Goal: Find specific page/section: Find specific page/section

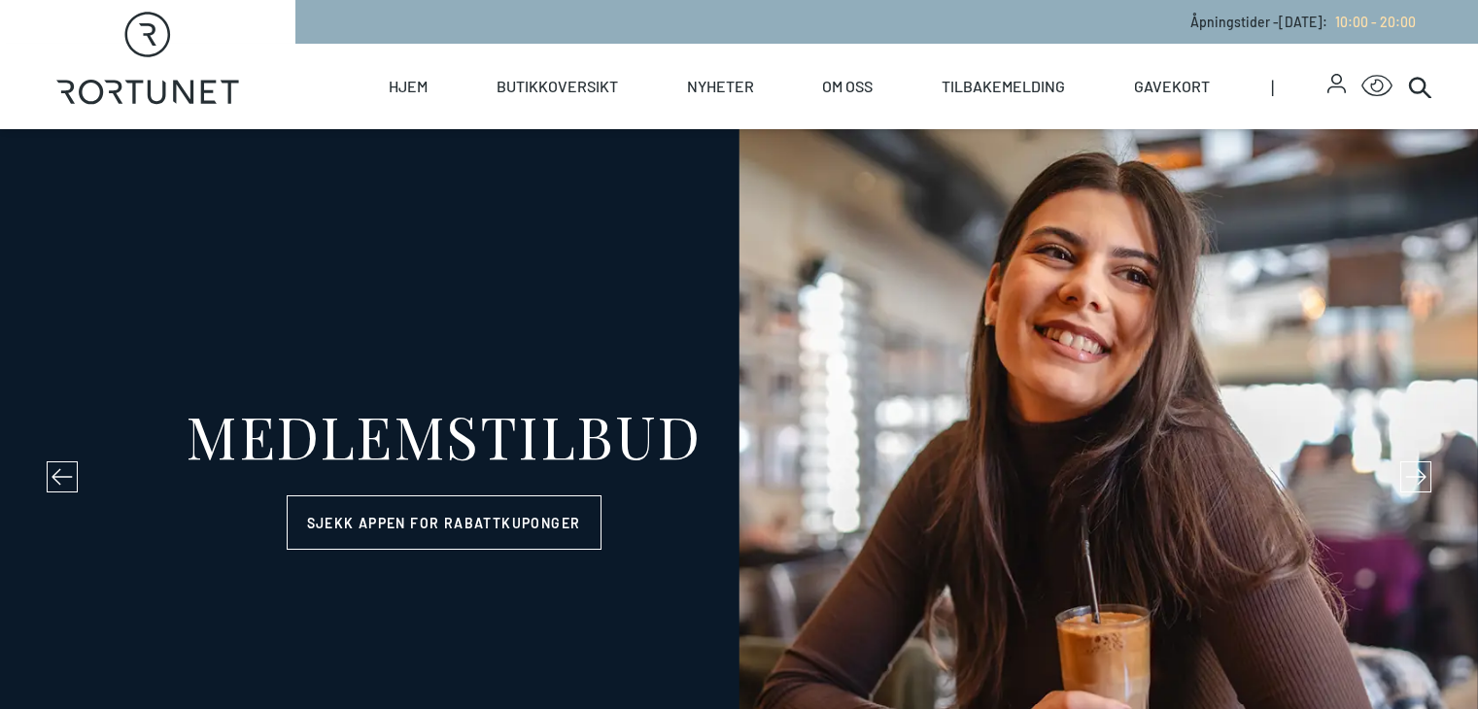
select select "NO"
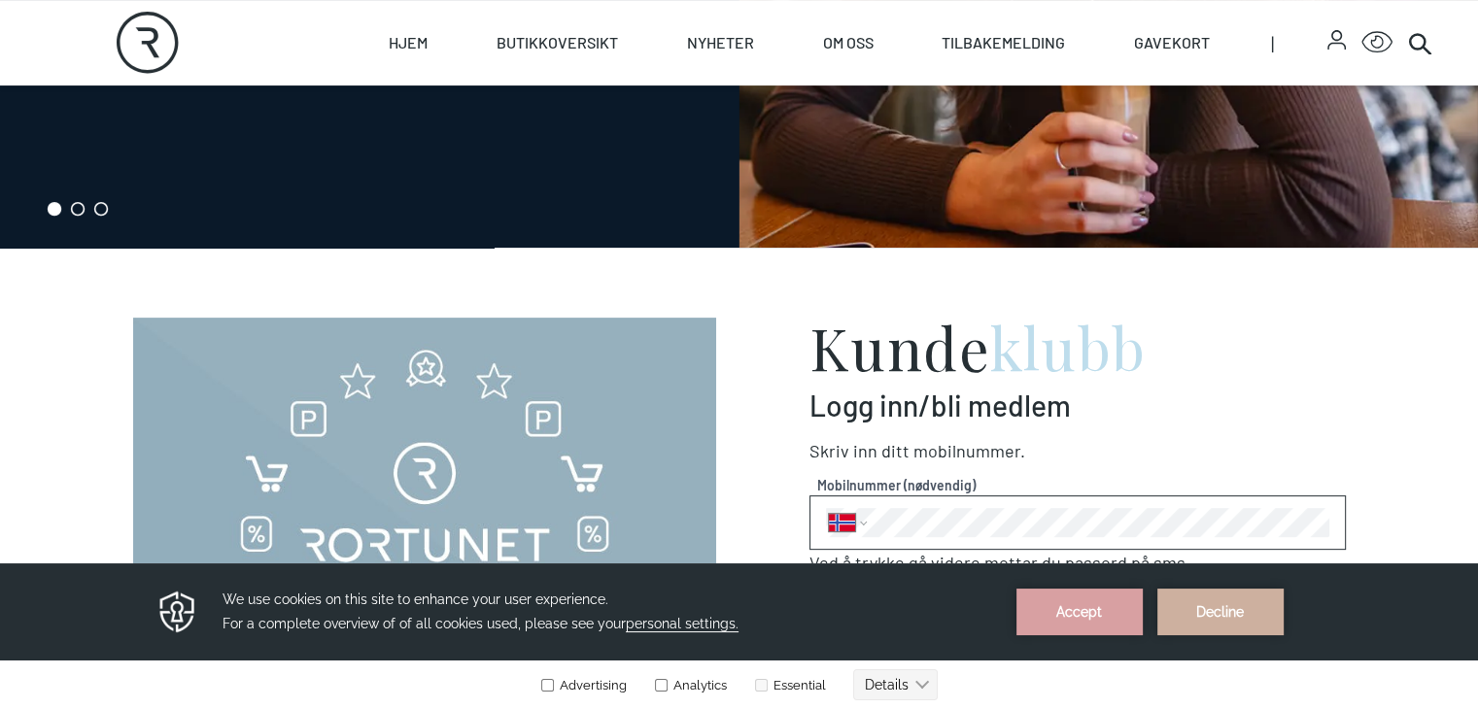
scroll to position [583, 0]
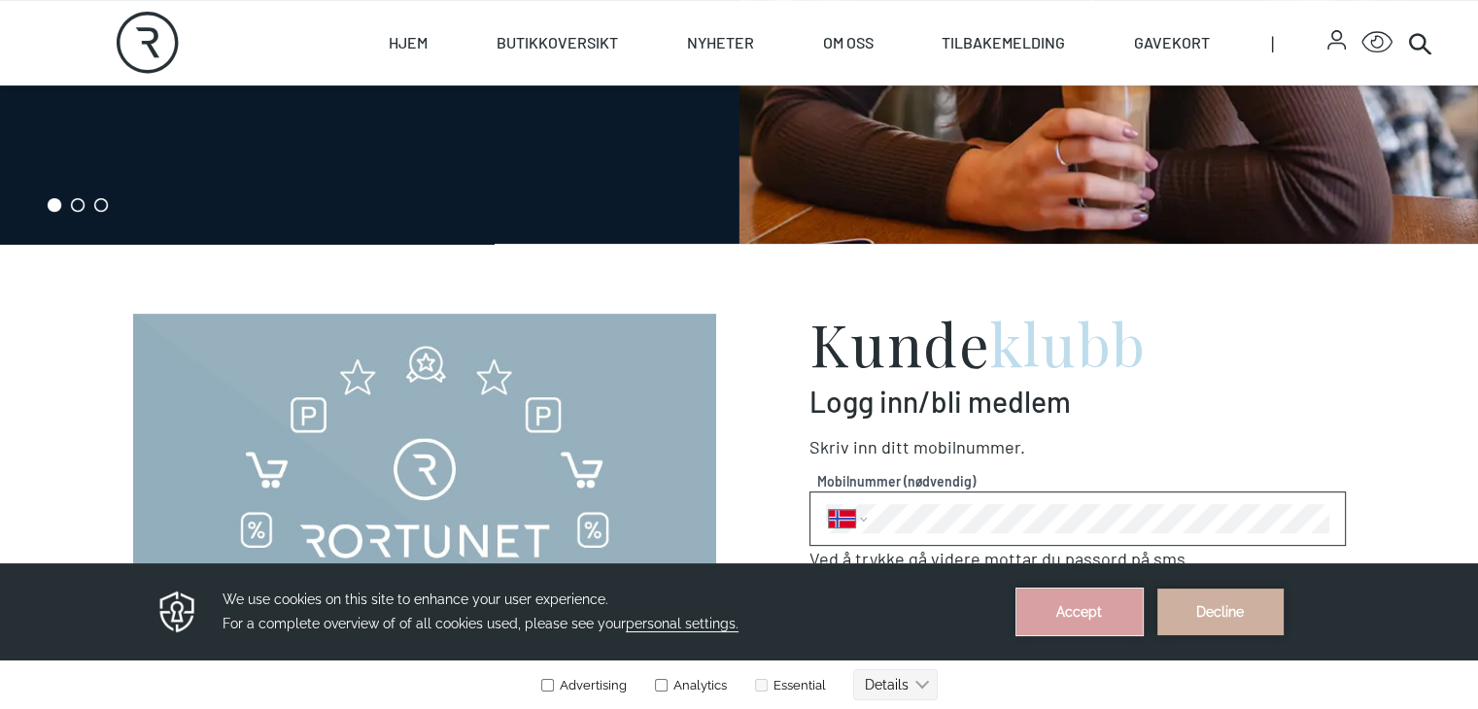
click at [1067, 613] on button "Accept" at bounding box center [1079, 612] width 126 height 47
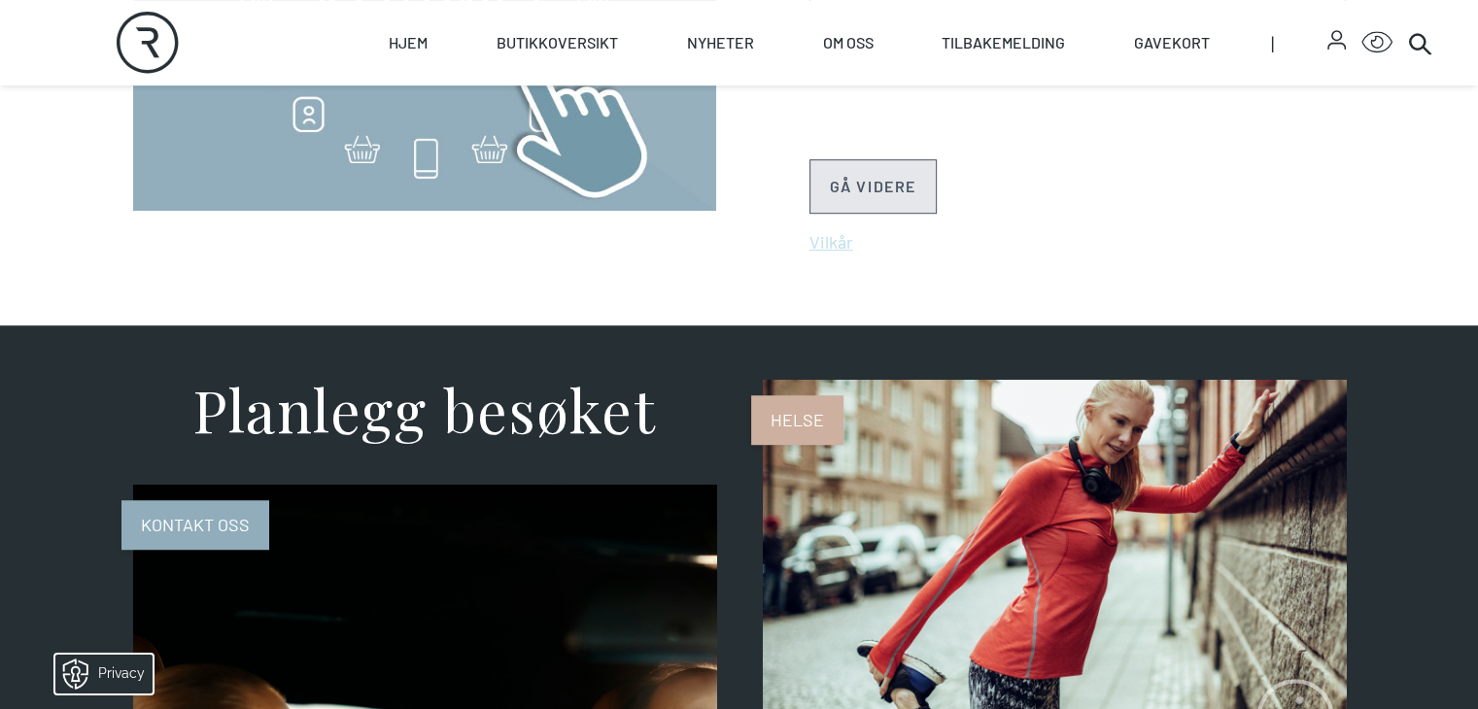
scroll to position [1083, 0]
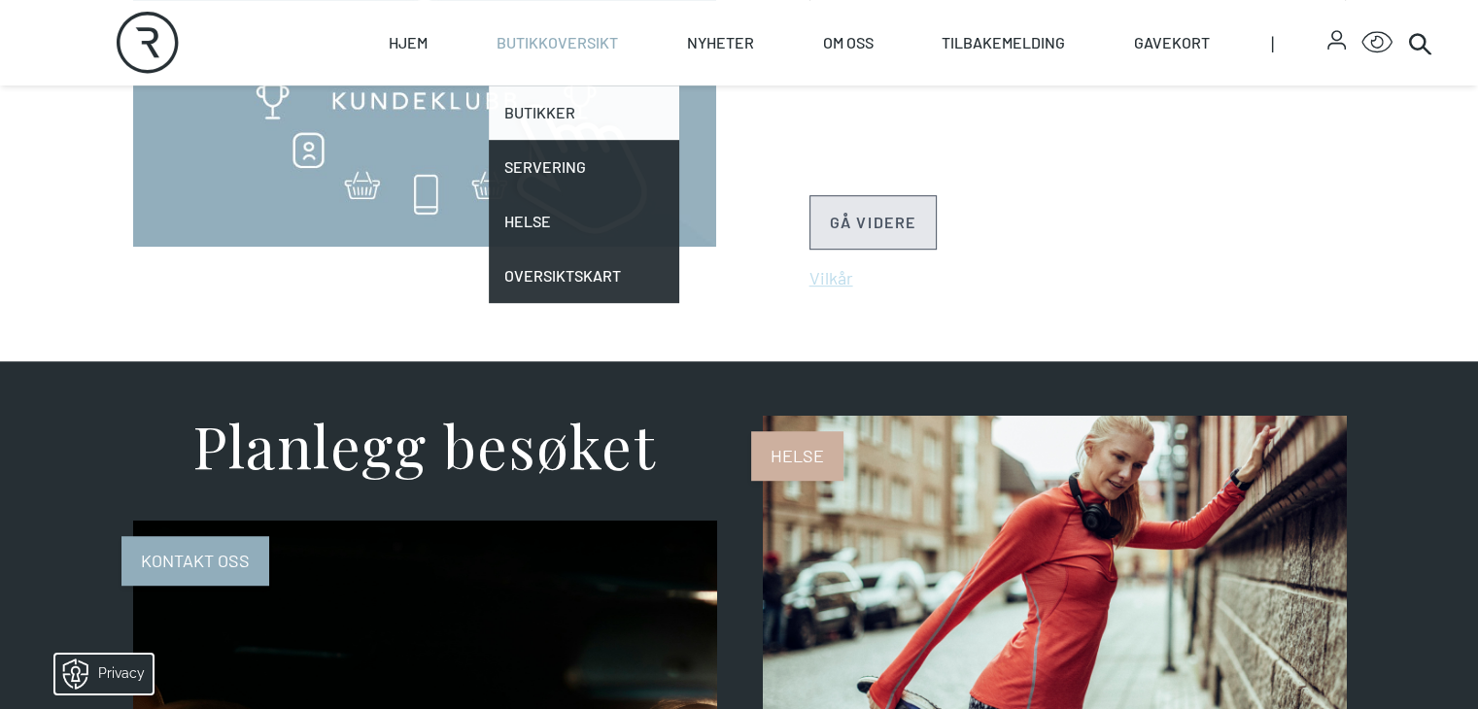
click at [606, 114] on link "Butikker" at bounding box center [584, 113] width 190 height 54
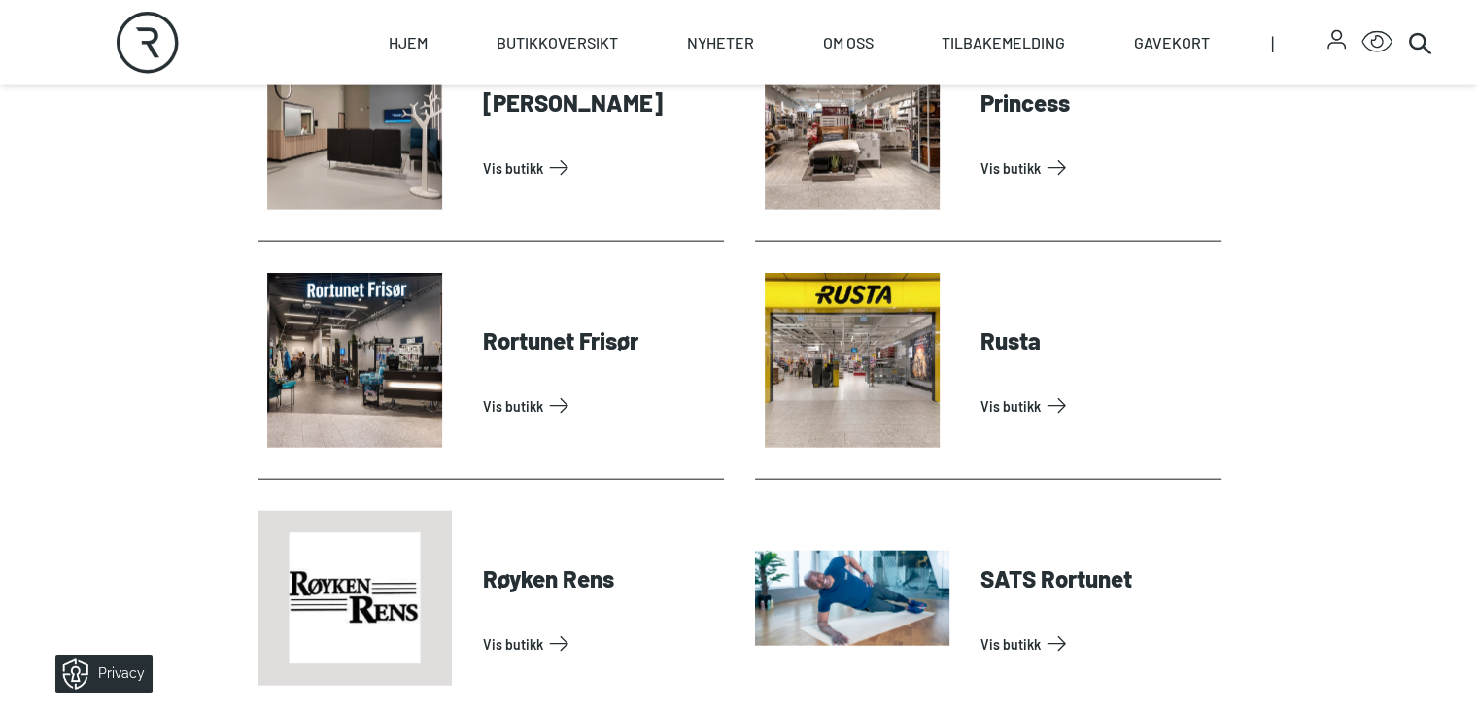
scroll to position [4484, 0]
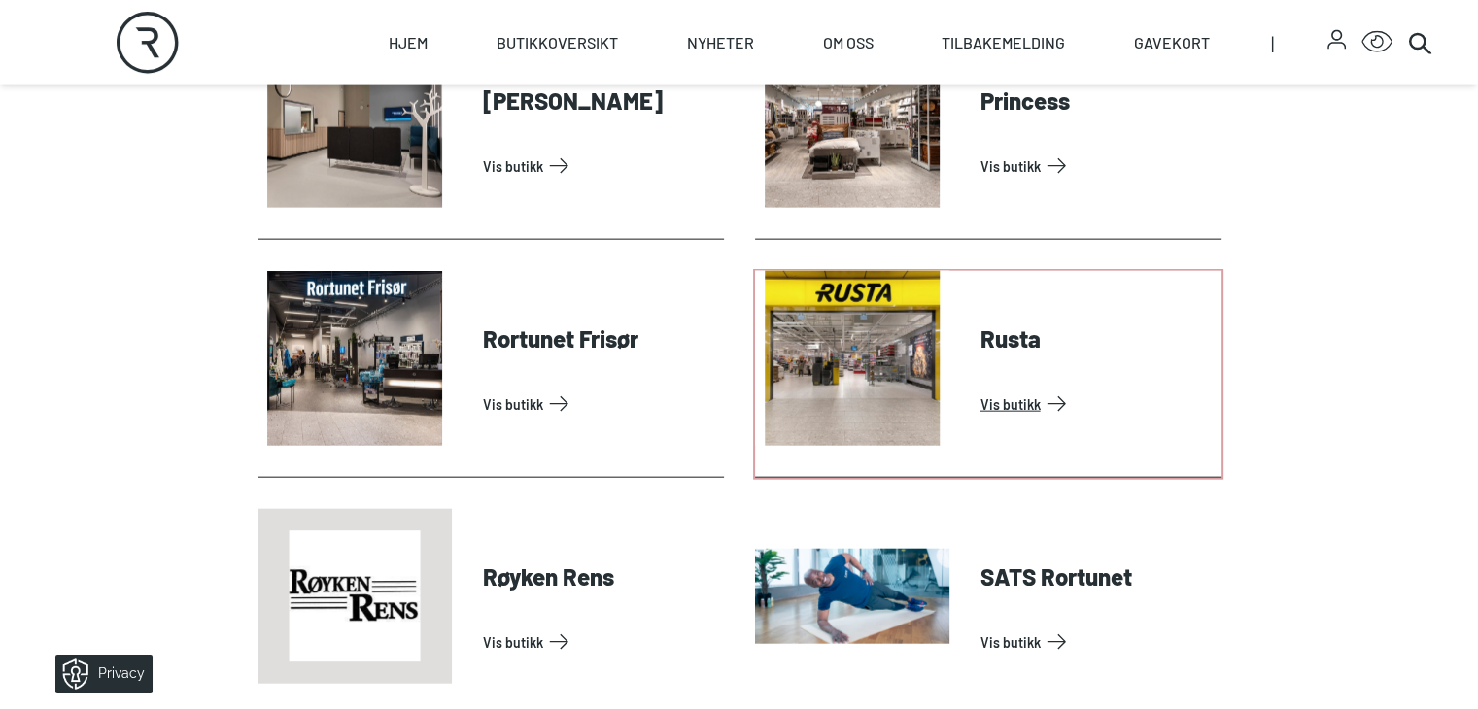
click at [980, 420] on link "Vis butikk" at bounding box center [1096, 404] width 233 height 31
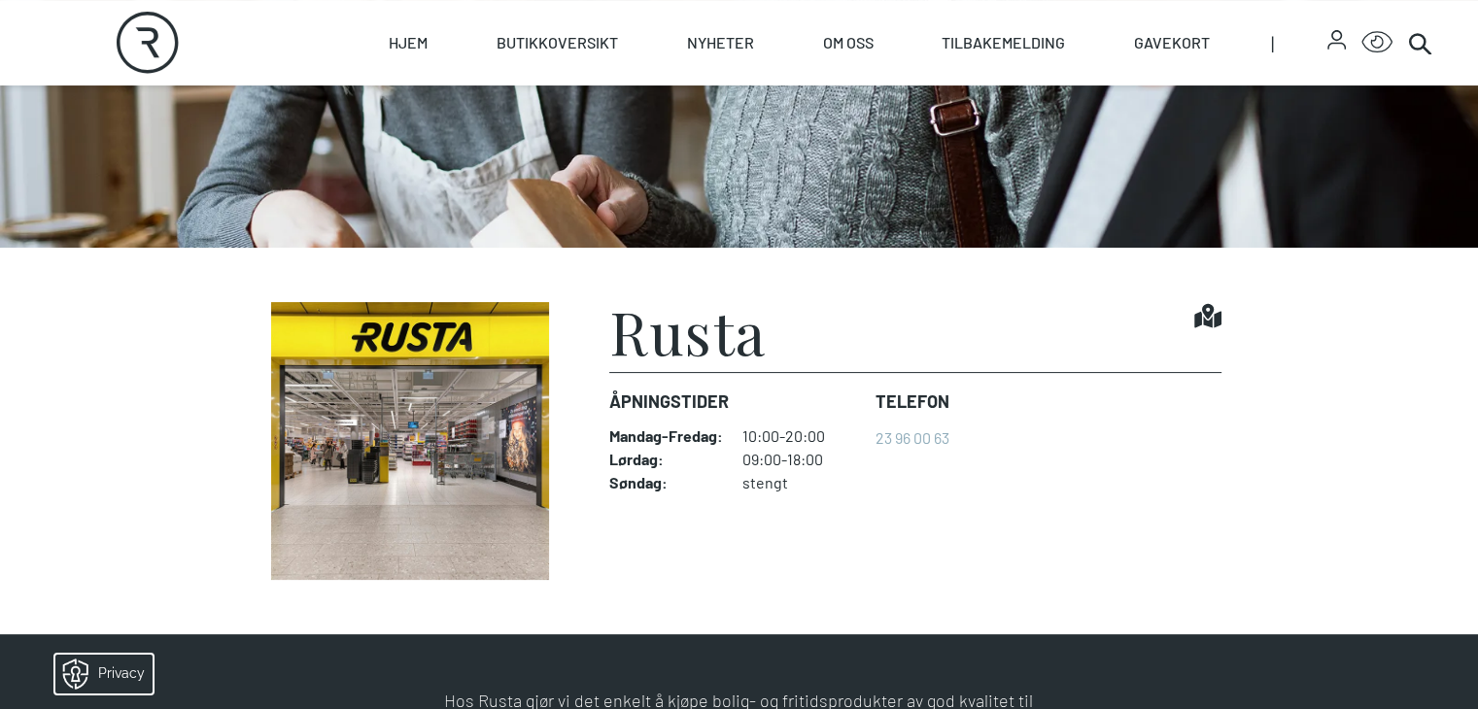
scroll to position [314, 0]
